Goal: Task Accomplishment & Management: Use online tool/utility

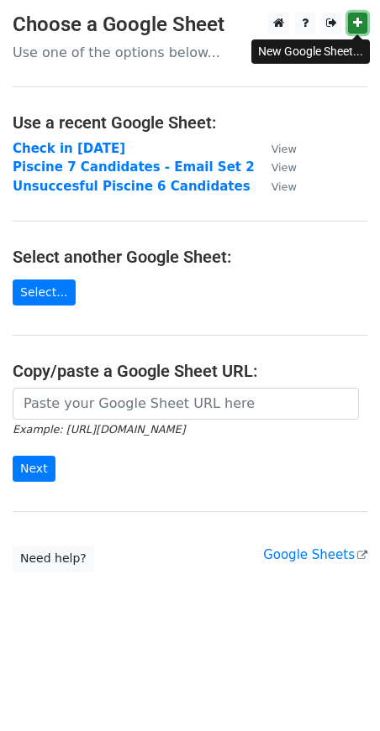
click at [359, 24] on icon at bounding box center [357, 23] width 9 height 12
click at [45, 291] on link "Select..." at bounding box center [44, 293] width 63 height 26
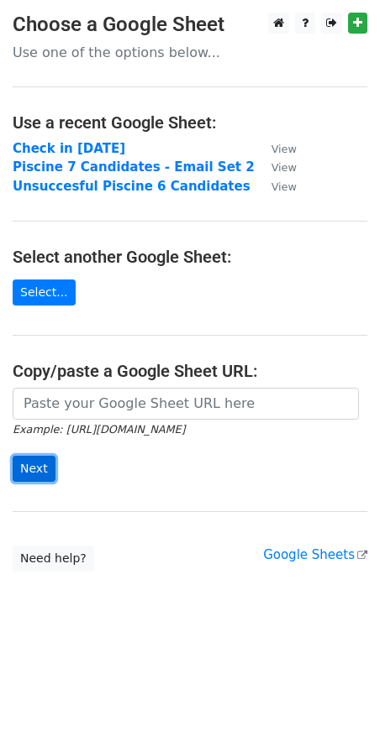
click at [34, 468] on input "Next" at bounding box center [34, 469] width 43 height 26
